Goal: Task Accomplishment & Management: Use online tool/utility

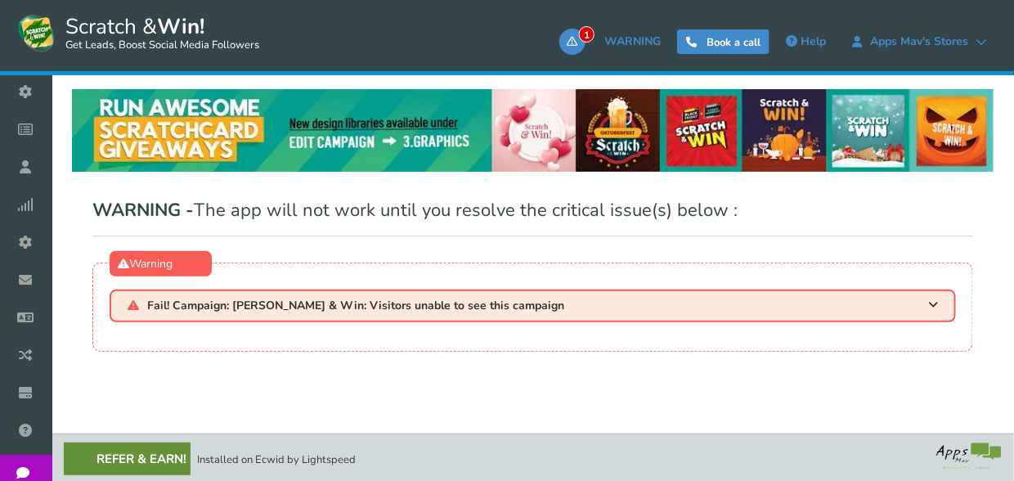
scroll to position [3, 0]
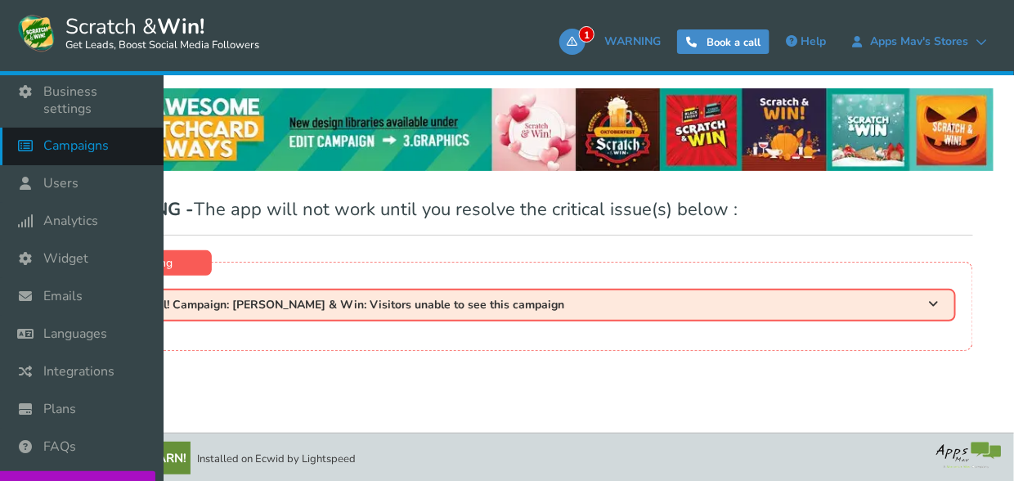
click at [47, 138] on span "Campaigns" at bounding box center [75, 145] width 65 height 17
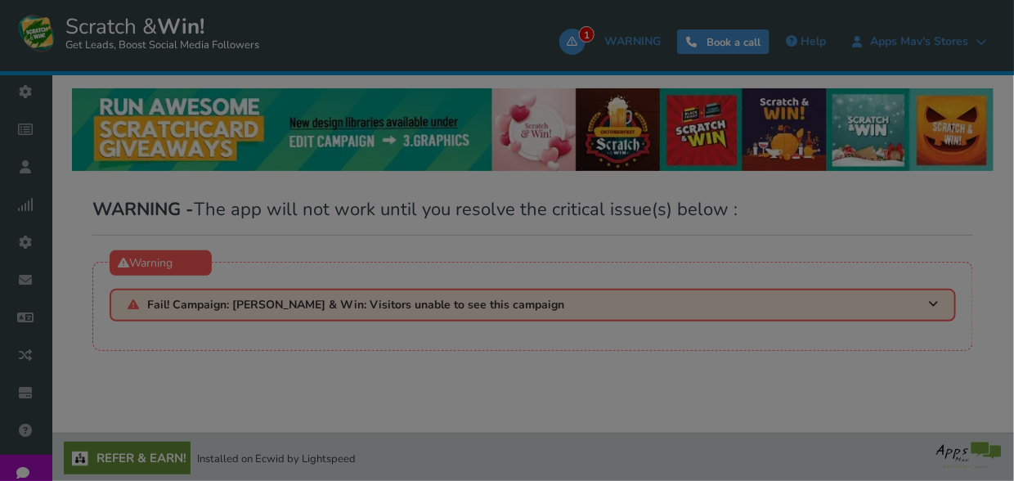
select select "21107"
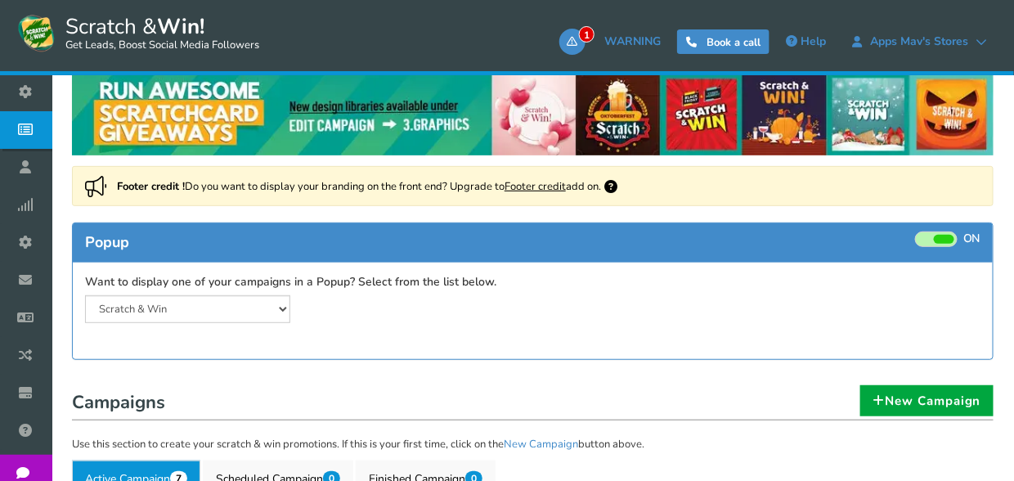
scroll to position [245, 0]
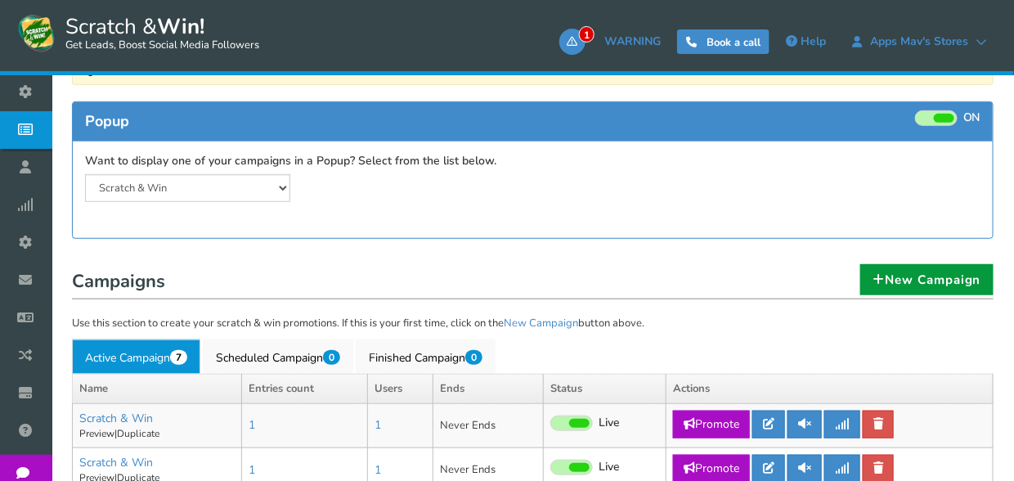
click at [876, 276] on icon at bounding box center [878, 279] width 12 height 12
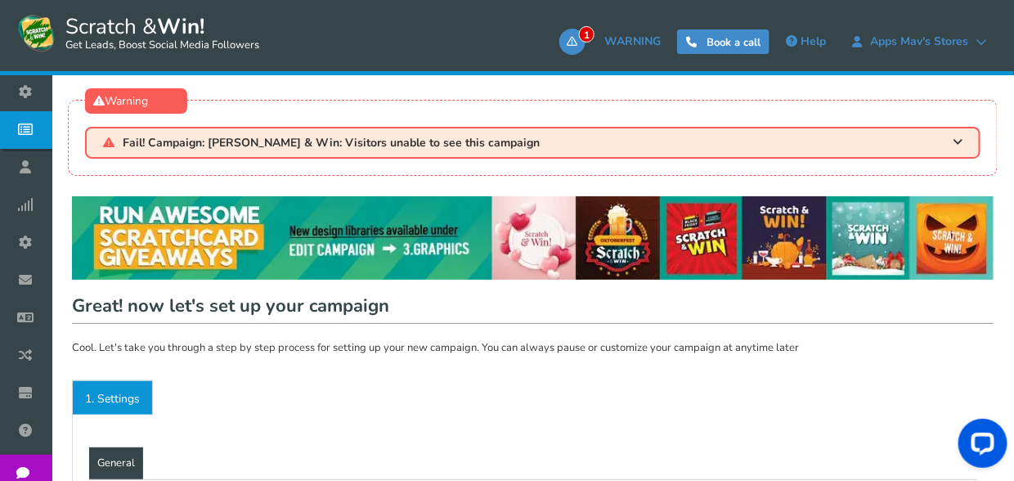
scroll to position [6, 0]
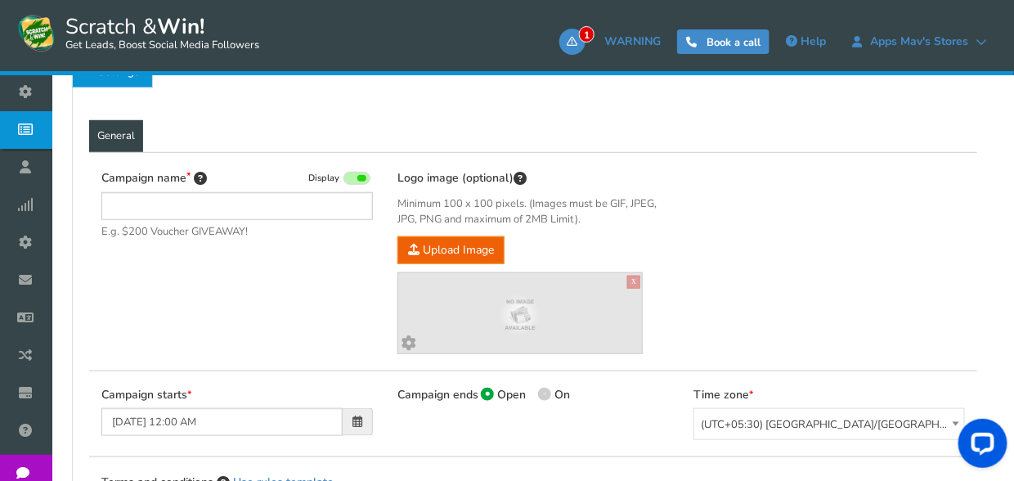
type input "Scratch & Win"
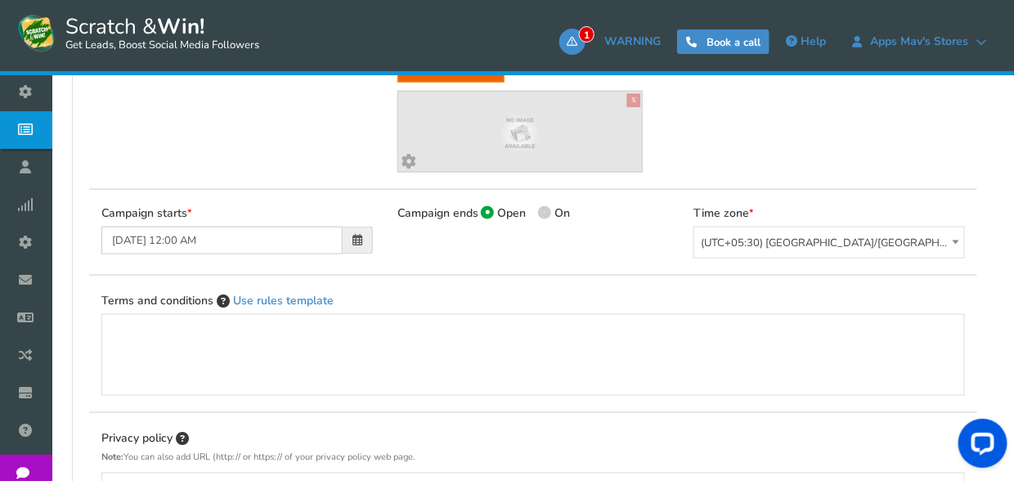
scroll to position [736, 0]
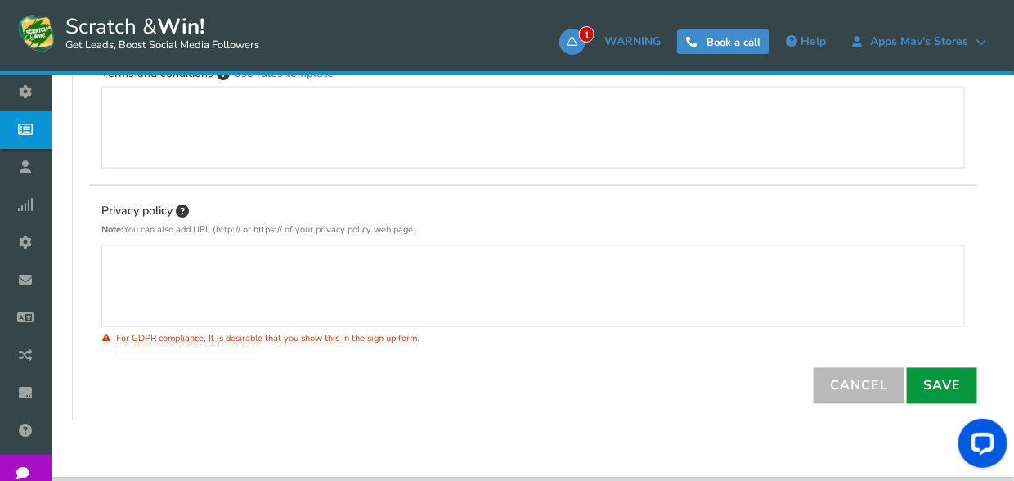
click at [947, 386] on link "Save" at bounding box center [942, 386] width 70 height 36
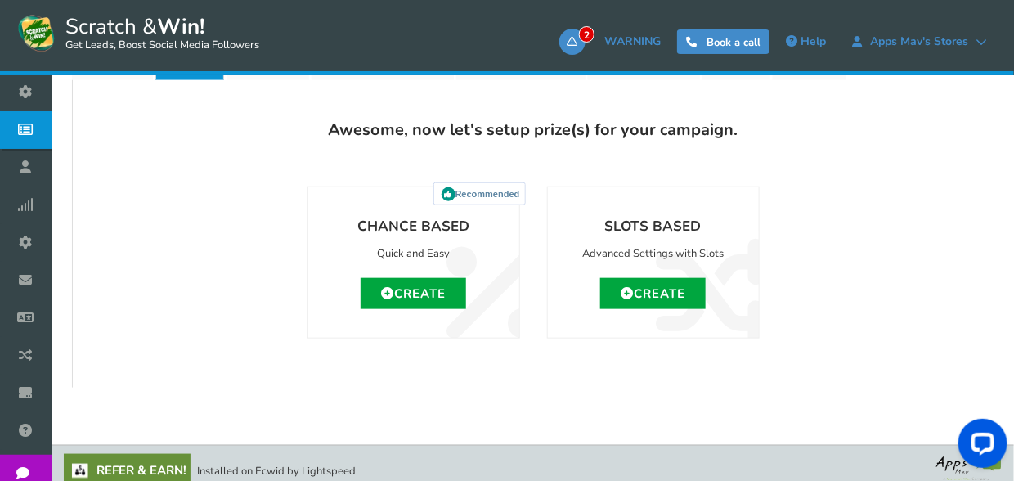
scroll to position [401, 0]
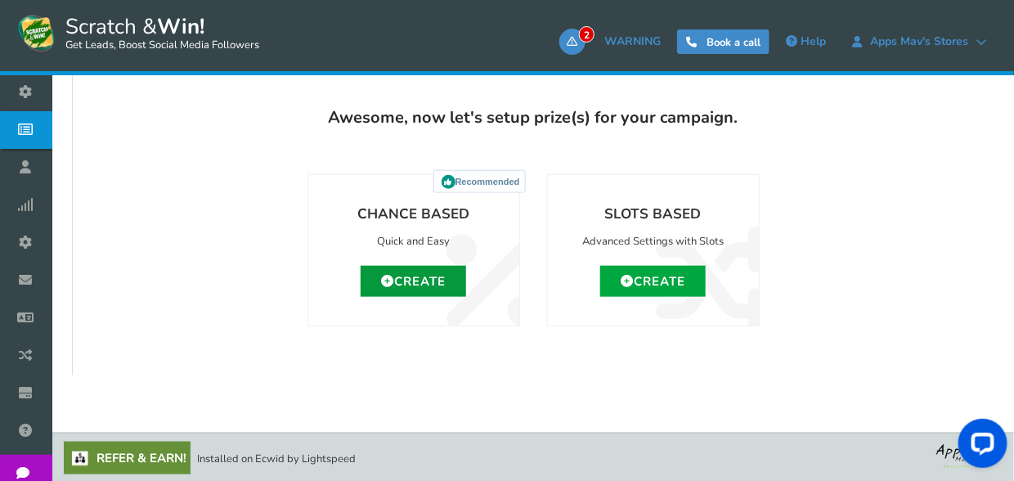
click at [442, 281] on link "Create" at bounding box center [413, 281] width 105 height 31
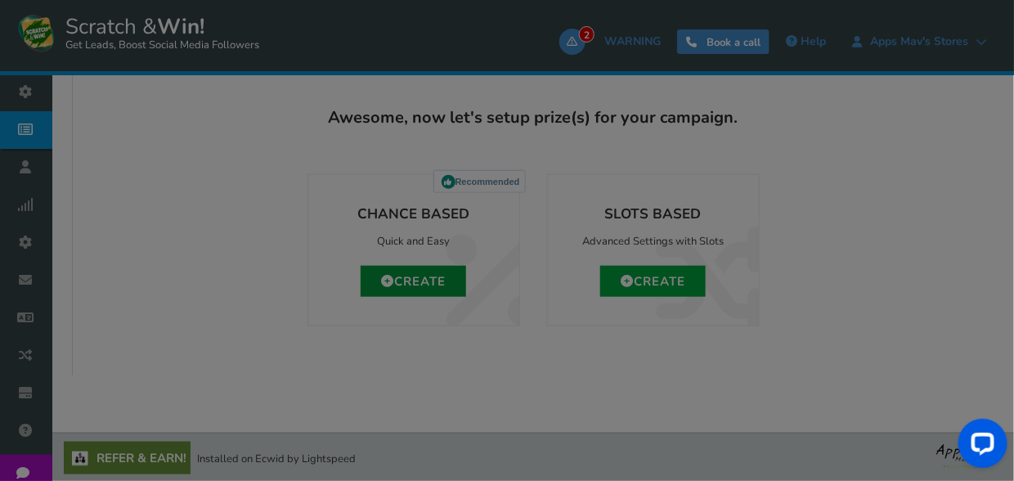
type input "0"
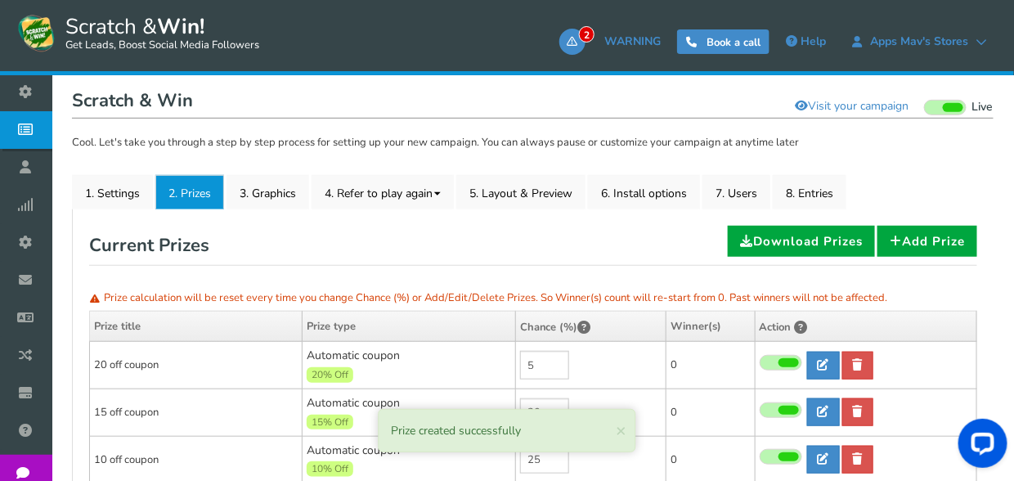
scroll to position [155, 0]
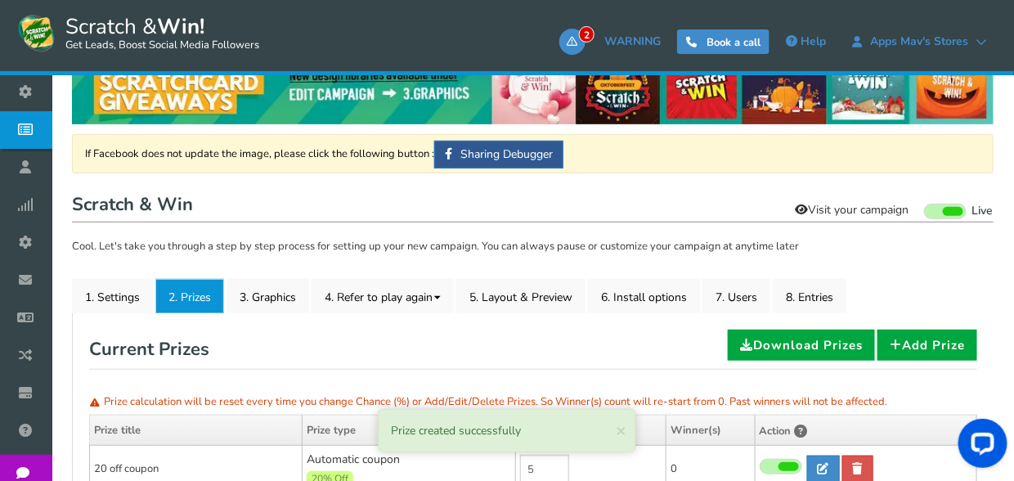
click at [839, 206] on link "Visit your campaign" at bounding box center [851, 210] width 135 height 28
